Goal: Task Accomplishment & Management: Manage account settings

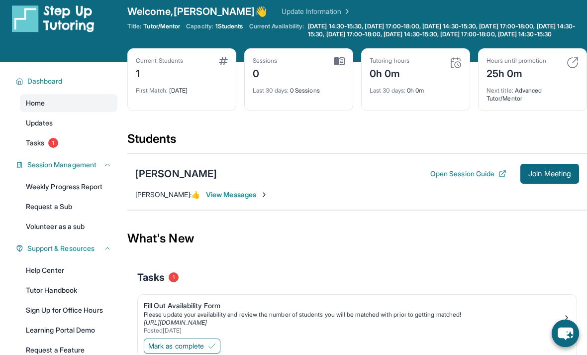
scroll to position [16, 0]
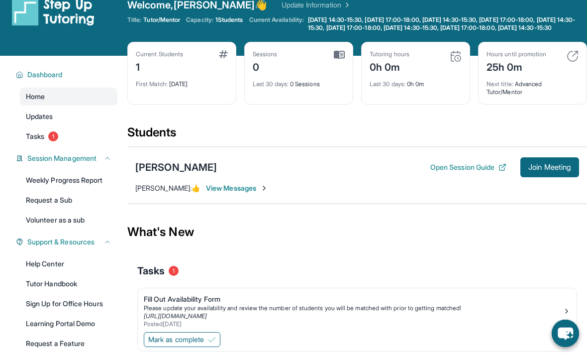
click at [209, 347] on button "Mark as complete" at bounding box center [182, 339] width 77 height 15
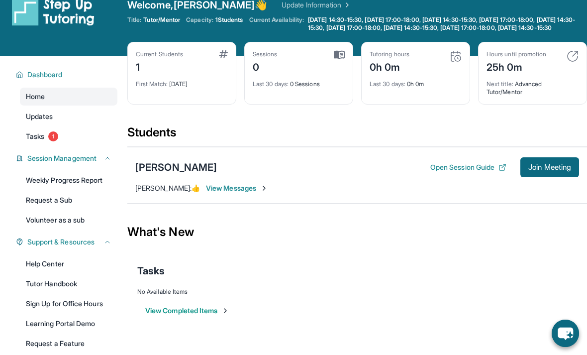
click at [260, 193] on span "View Messages" at bounding box center [237, 188] width 62 height 10
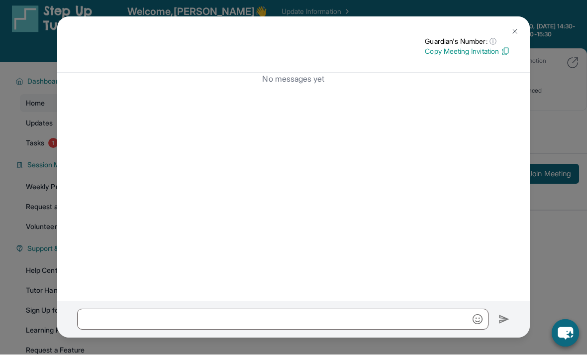
scroll to position [9, 0]
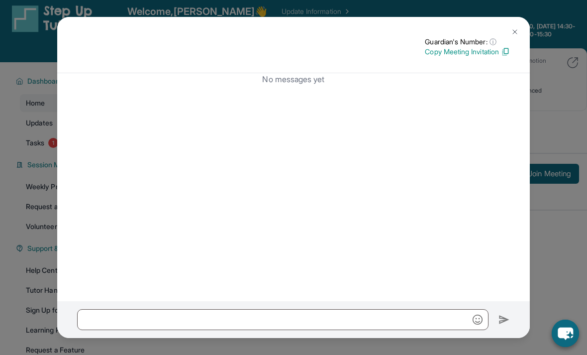
click at [518, 34] on img at bounding box center [515, 32] width 8 height 8
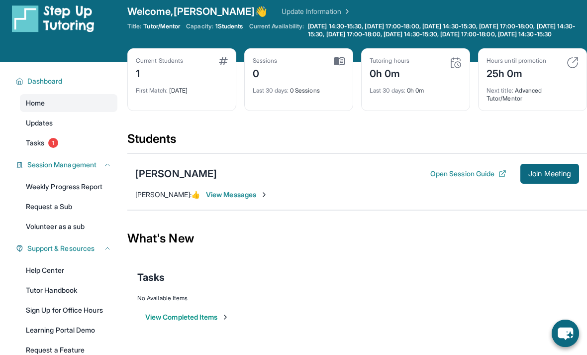
click at [193, 181] on div "Adan Navarrete" at bounding box center [176, 174] width 82 height 14
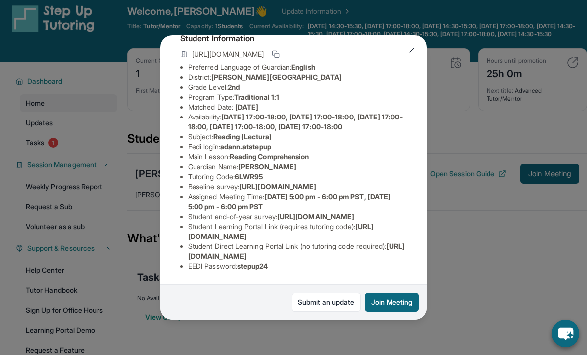
scroll to position [119, 0]
click at [336, 311] on link "Submit an update" at bounding box center [325, 301] width 69 height 19
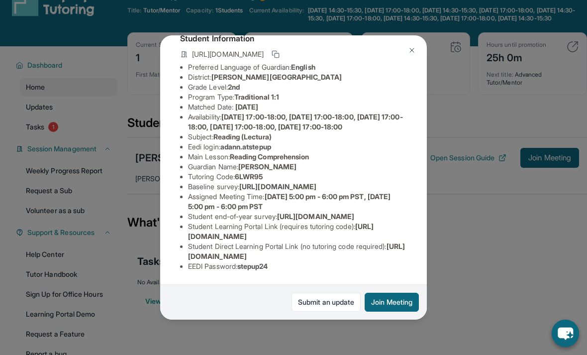
click at [412, 46] on img at bounding box center [412, 50] width 8 height 8
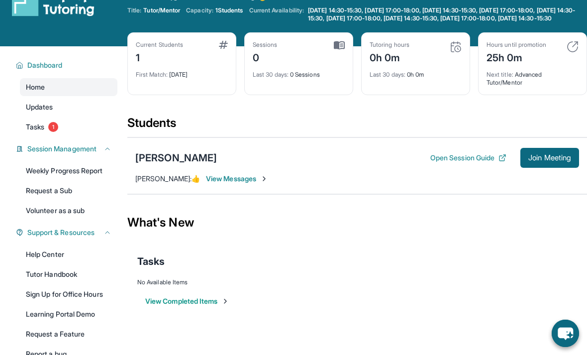
click at [37, 132] on span "Tasks" at bounding box center [35, 127] width 18 height 10
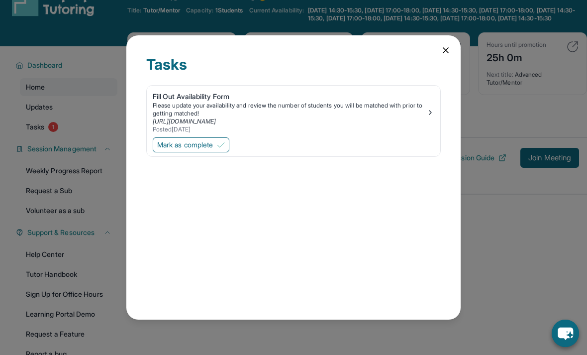
click at [221, 145] on div "Fill Out Availability Form Please update your availability and review the numbe…" at bounding box center [293, 123] width 294 height 76
click at [225, 141] on img at bounding box center [221, 145] width 8 height 8
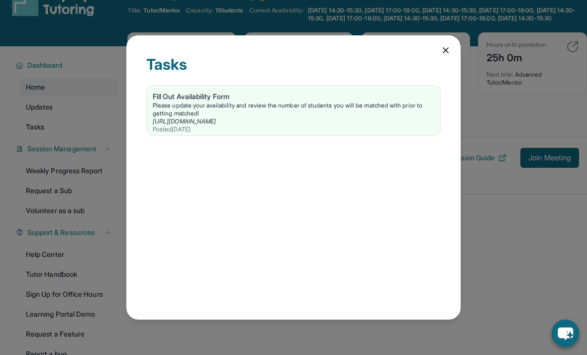
click at [449, 45] on icon at bounding box center [446, 50] width 10 height 10
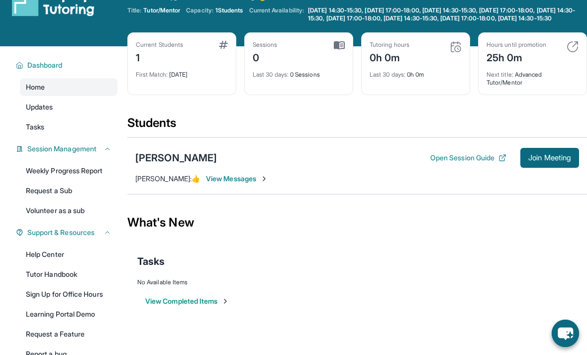
click at [34, 116] on link "Updates" at bounding box center [68, 107] width 97 height 18
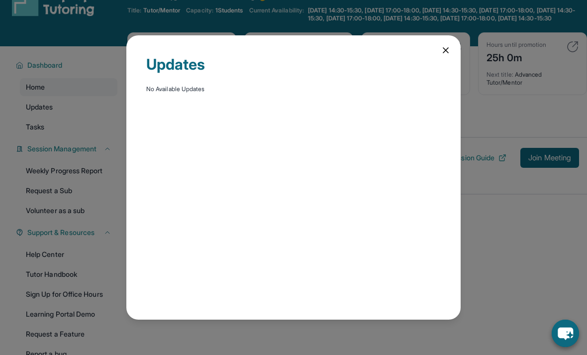
click at [438, 42] on div "Updates No Available Updates" at bounding box center [293, 177] width 334 height 284
click at [444, 45] on icon at bounding box center [446, 50] width 10 height 10
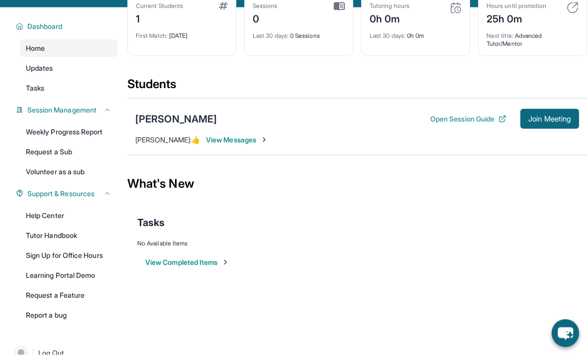
scroll to position [65, 0]
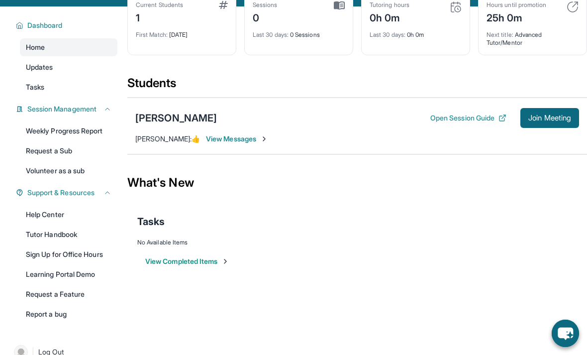
click at [480, 123] on button "Open Session Guide" at bounding box center [468, 118] width 76 height 10
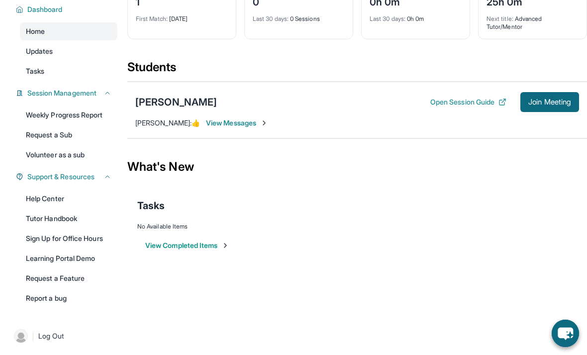
click at [553, 112] on button "Join Meeting" at bounding box center [549, 102] width 59 height 20
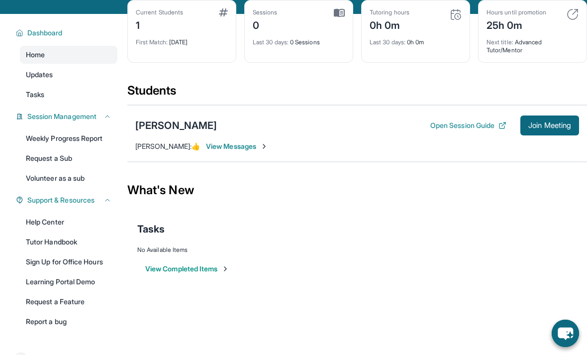
scroll to position [53, 0]
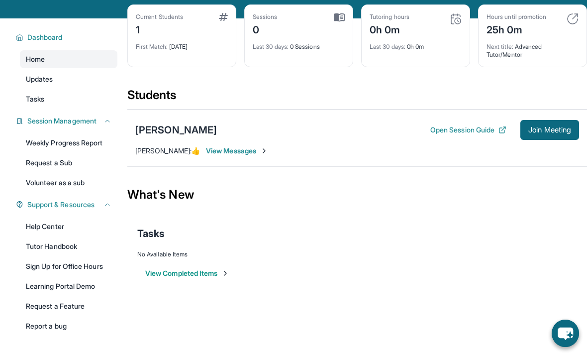
click at [555, 133] on span "Join Meeting" at bounding box center [549, 130] width 43 height 6
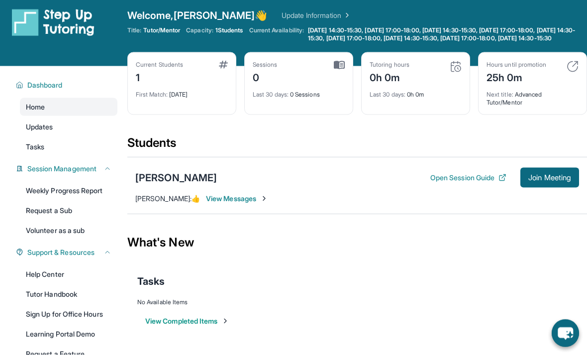
scroll to position [0, 0]
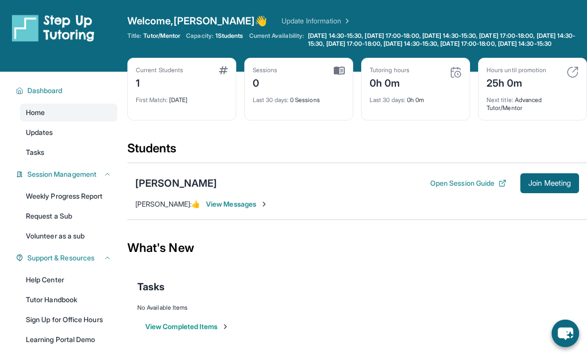
click at [488, 188] on button "Open Session Guide" at bounding box center [468, 183] width 76 height 10
click at [546, 186] on span "Join Meeting" at bounding box center [549, 183] width 43 height 6
click at [528, 186] on span "Join Meeting" at bounding box center [549, 183] width 43 height 6
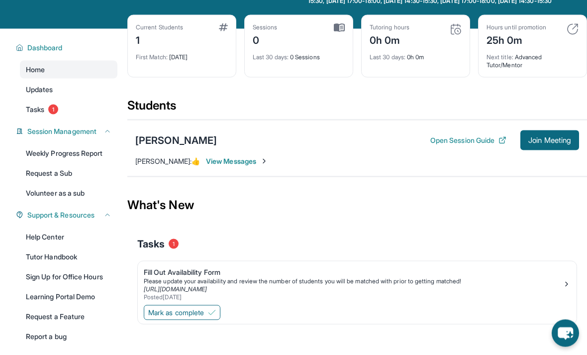
click at [178, 320] on button "Mark as complete" at bounding box center [182, 312] width 77 height 15
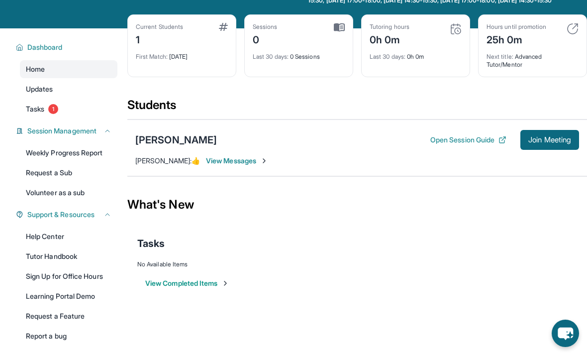
click at [542, 150] on button "Join Meeting" at bounding box center [549, 140] width 59 height 20
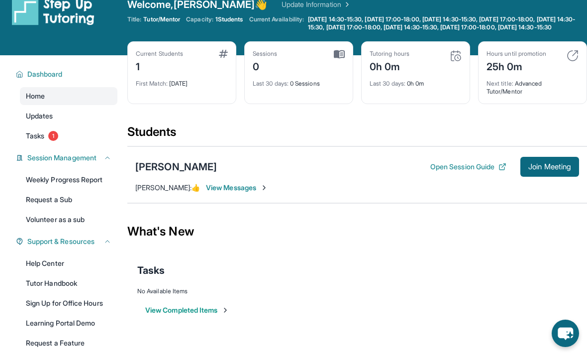
scroll to position [8, 0]
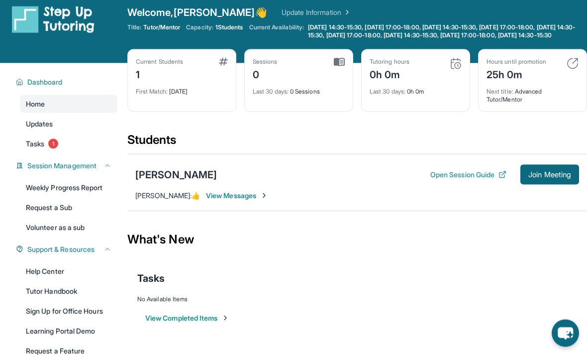
click at [455, 70] on img at bounding box center [456, 64] width 12 height 12
click at [433, 96] on div "Last 30 days : 0h 0m" at bounding box center [416, 89] width 92 height 14
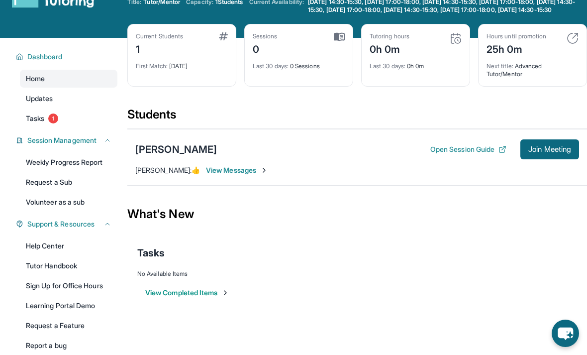
scroll to position [0, 0]
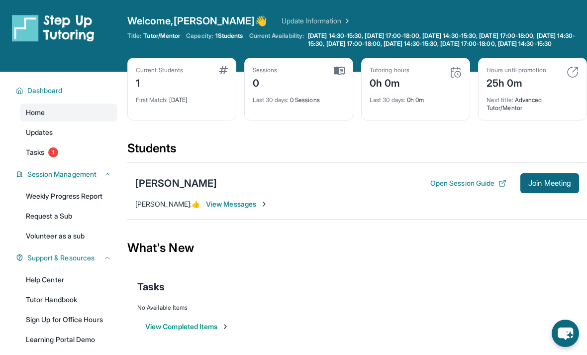
click at [566, 326] on icon "chat-button" at bounding box center [565, 332] width 27 height 27
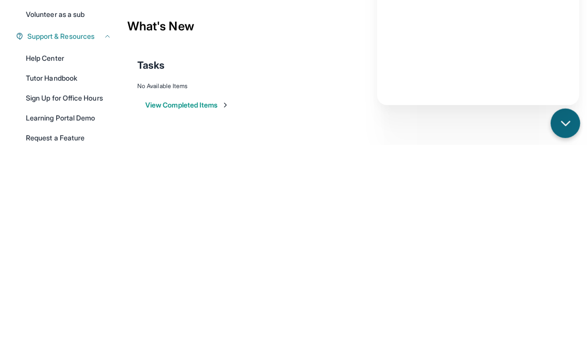
scroll to position [111, 0]
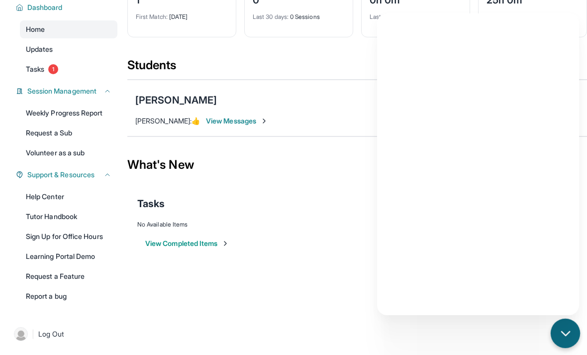
click at [188, 93] on div "[PERSON_NAME]" at bounding box center [176, 100] width 82 height 14
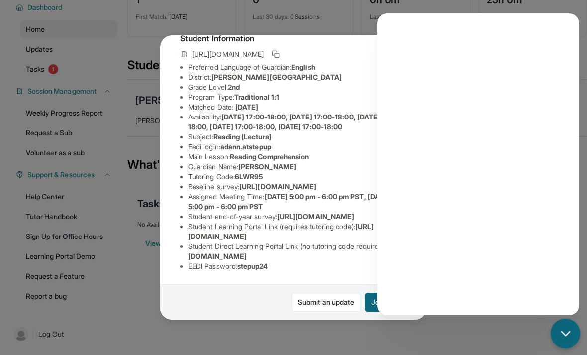
scroll to position [119, 9]
click at [214, 316] on div "Submit an update Join Meeting" at bounding box center [293, 301] width 267 height 35
click at [380, 311] on button "Join Meeting" at bounding box center [392, 301] width 54 height 19
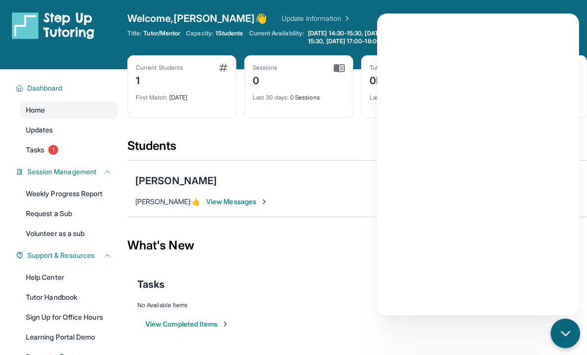
scroll to position [0, 0]
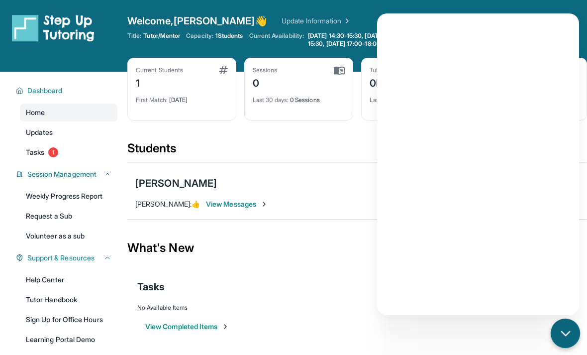
click at [570, 334] on icon "chat-button" at bounding box center [565, 333] width 13 height 13
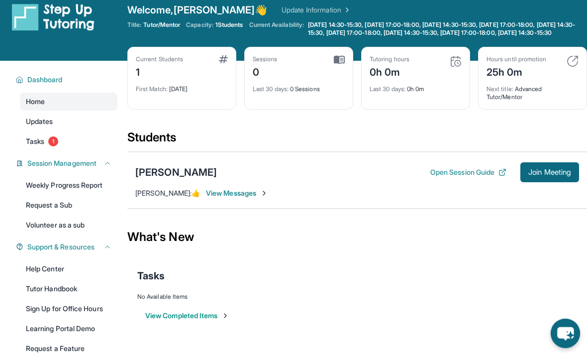
scroll to position [80, 0]
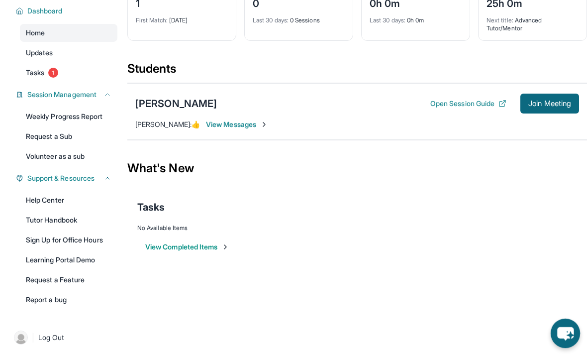
click at [60, 341] on span "Log Out" at bounding box center [51, 337] width 26 height 10
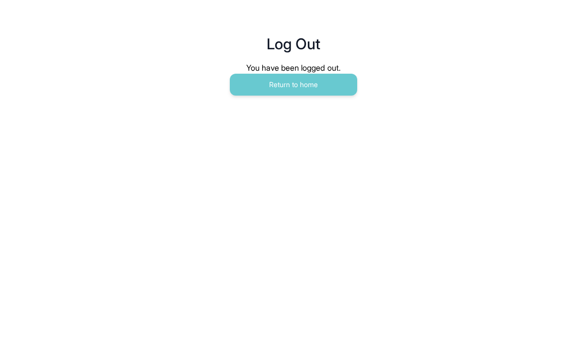
click at [270, 91] on button "Return to home" at bounding box center [293, 85] width 127 height 22
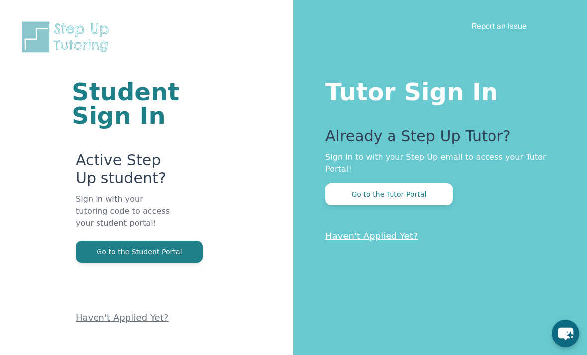
click at [345, 199] on button "Go to the Tutor Portal" at bounding box center [388, 194] width 127 height 22
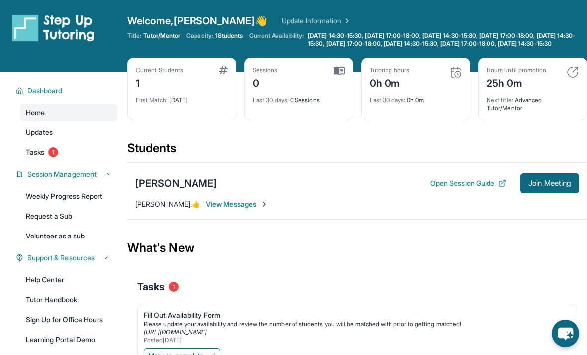
click at [552, 186] on span "Join Meeting" at bounding box center [549, 183] width 43 height 6
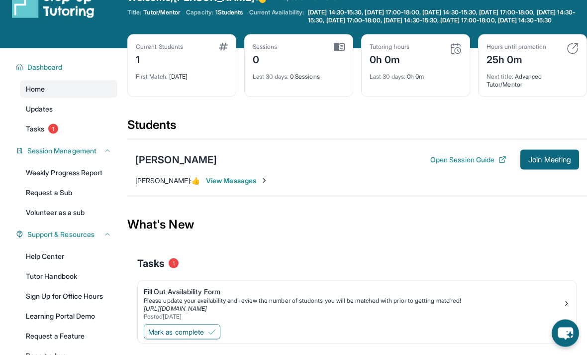
scroll to position [24, 0]
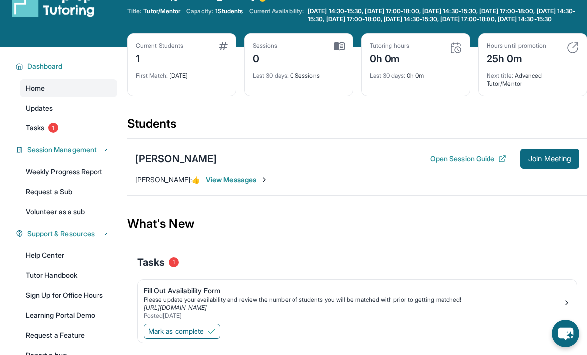
click at [564, 169] on button "Join Meeting" at bounding box center [549, 159] width 59 height 20
click at [558, 157] on button "Join Meeting" at bounding box center [549, 159] width 59 height 20
click at [551, 162] on span "Join Meeting" at bounding box center [549, 159] width 43 height 6
click at [490, 164] on button "Open Session Guide" at bounding box center [468, 159] width 76 height 10
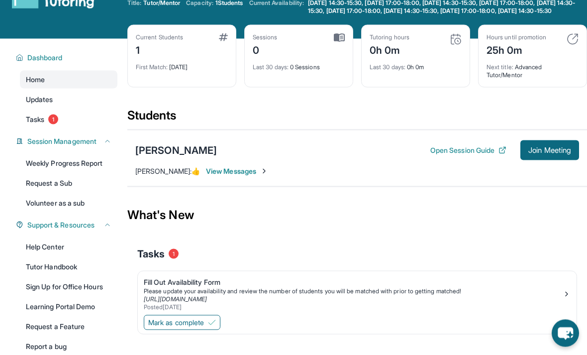
scroll to position [34, 0]
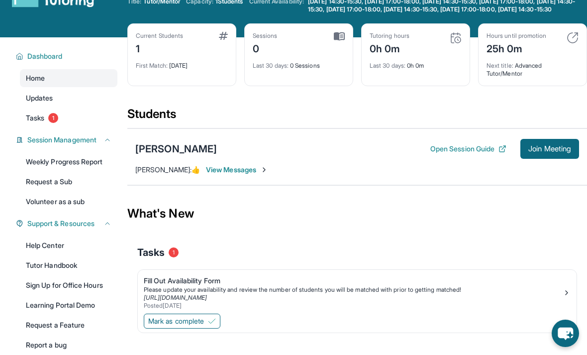
click at [479, 152] on button "Open Session Guide" at bounding box center [468, 149] width 76 height 10
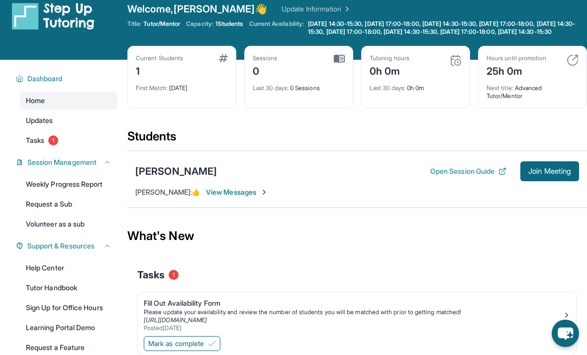
scroll to position [12, 0]
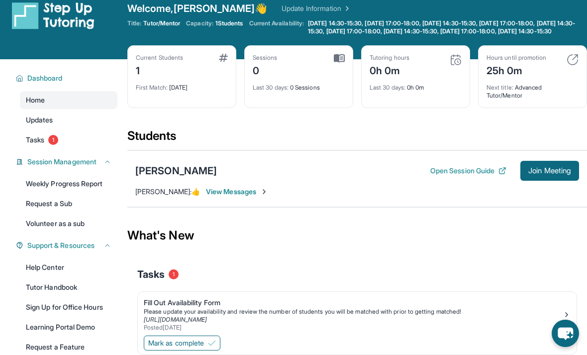
click at [192, 177] on div "[PERSON_NAME]" at bounding box center [176, 171] width 82 height 14
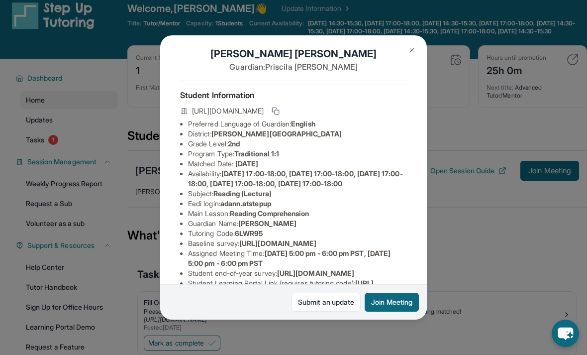
scroll to position [9, 0]
click at [280, 106] on icon at bounding box center [276, 110] width 8 height 8
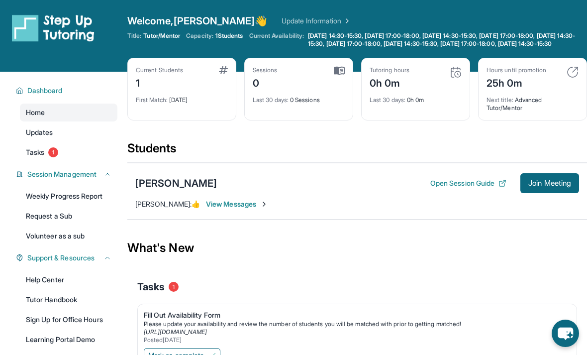
click at [195, 190] on div "[PERSON_NAME]" at bounding box center [176, 183] width 82 height 14
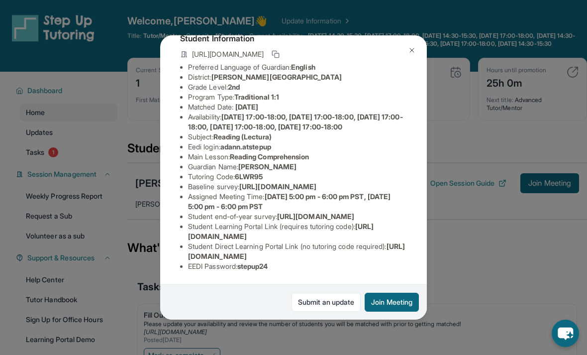
scroll to position [119, 0]
click at [415, 46] on img at bounding box center [412, 50] width 8 height 8
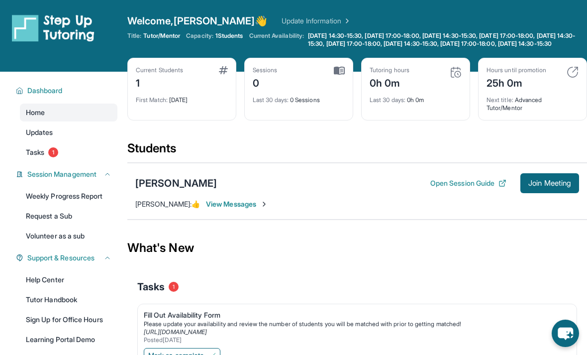
click at [537, 193] on button "Join Meeting" at bounding box center [549, 183] width 59 height 20
click at [567, 331] on icon "chat-button" at bounding box center [565, 332] width 27 height 27
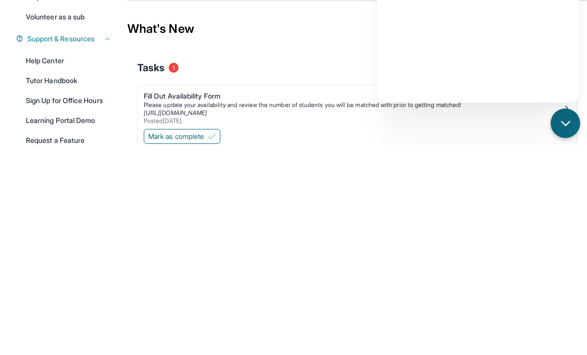
scroll to position [111, 0]
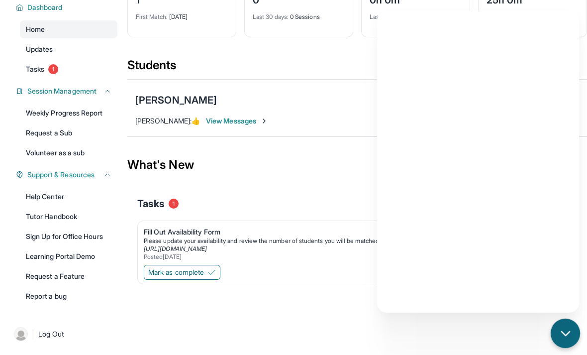
click at [569, 327] on icon "chat-button" at bounding box center [565, 333] width 13 height 13
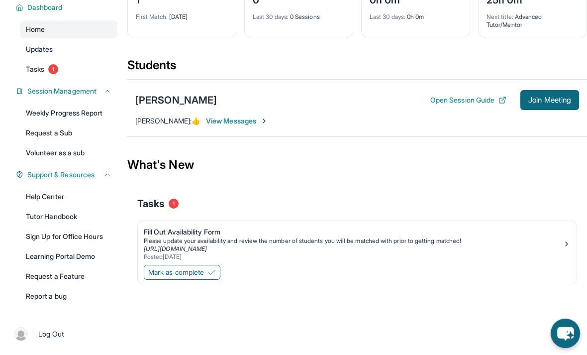
click at [75, 188] on link "Help Center" at bounding box center [68, 197] width 97 height 18
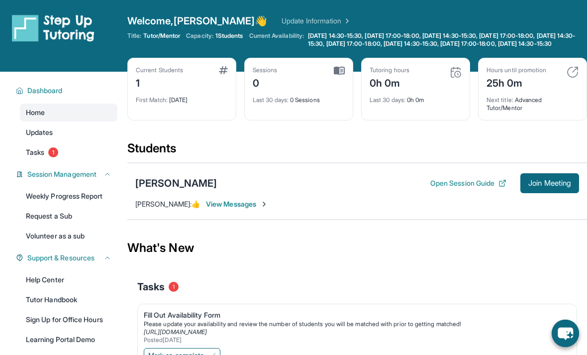
click at [557, 186] on span "Join Meeting" at bounding box center [549, 183] width 43 height 6
click at [341, 20] on img at bounding box center [346, 21] width 10 height 10
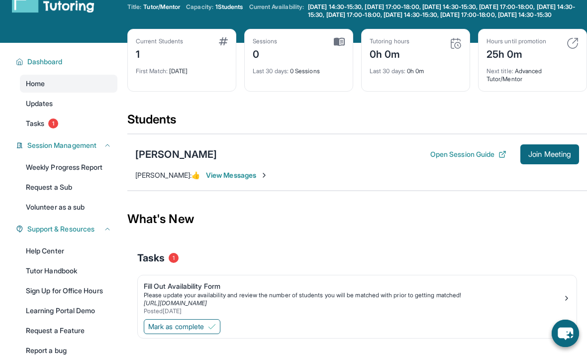
scroll to position [29, 0]
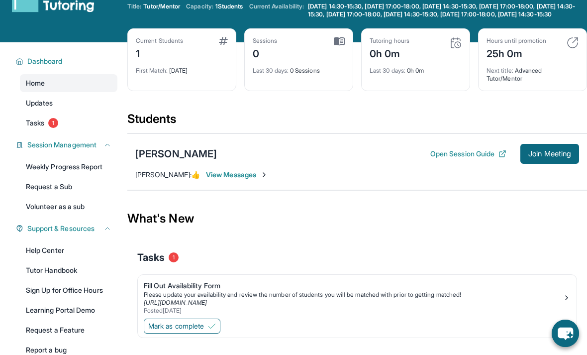
click at [550, 157] on span "Join Meeting" at bounding box center [549, 154] width 43 height 6
click at [194, 159] on div "[PERSON_NAME]" at bounding box center [176, 154] width 82 height 14
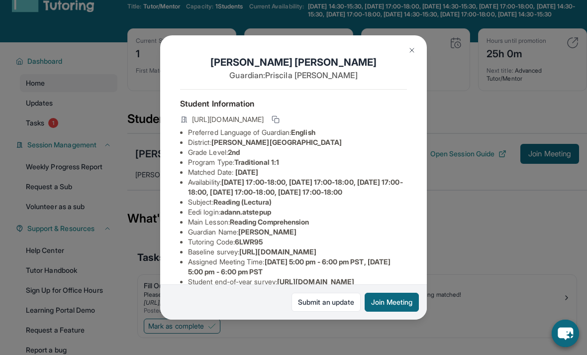
click at [414, 46] on img at bounding box center [412, 50] width 8 height 8
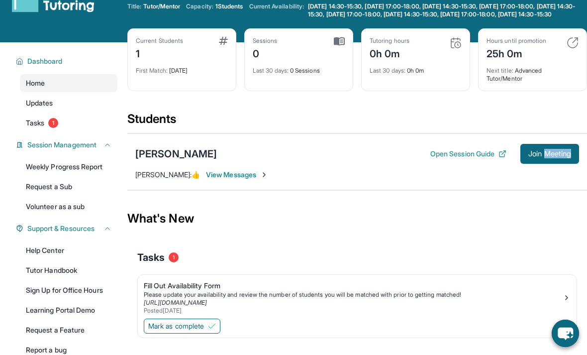
click at [531, 196] on section "Students [PERSON_NAME] Open Session Guide Join Meeting [PERSON_NAME][GEOGRAPHIC…" at bounding box center [357, 154] width 460 height 86
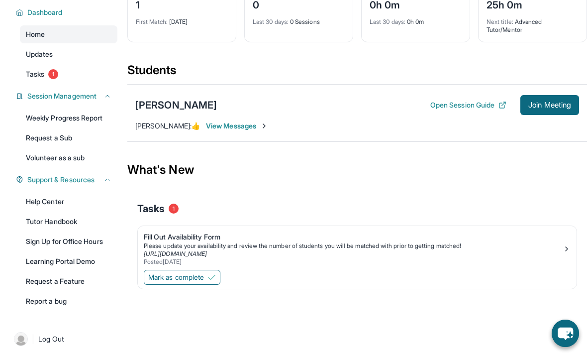
scroll to position [80, 0]
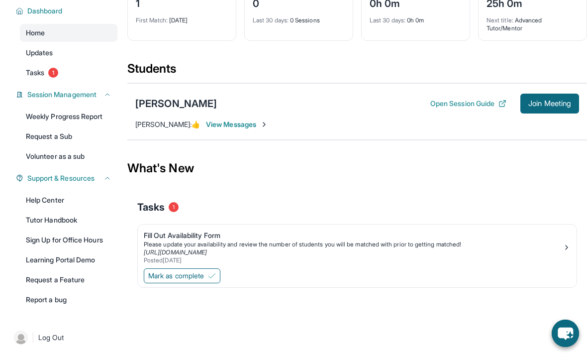
click at [187, 283] on button "Mark as complete" at bounding box center [182, 275] width 77 height 15
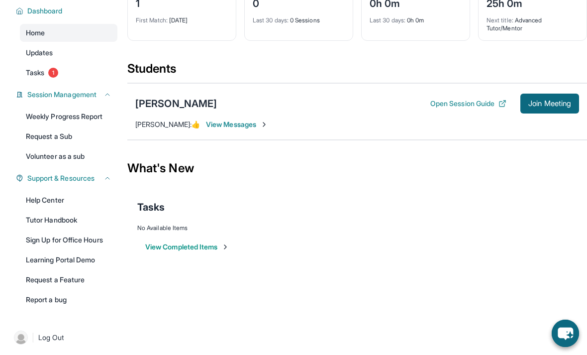
click at [98, 268] on link "Learning Portal Demo" at bounding box center [68, 260] width 97 height 18
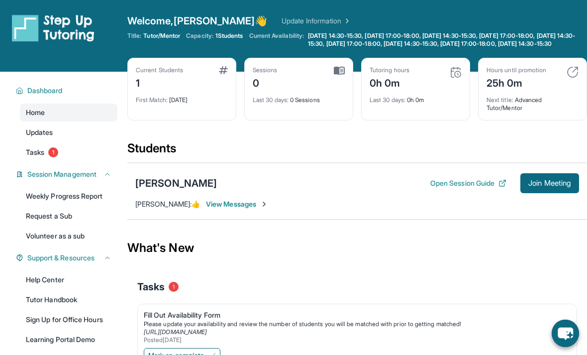
click at [483, 187] on button "Open Session Guide" at bounding box center [468, 183] width 76 height 10
